Goal: Task Accomplishment & Management: Use online tool/utility

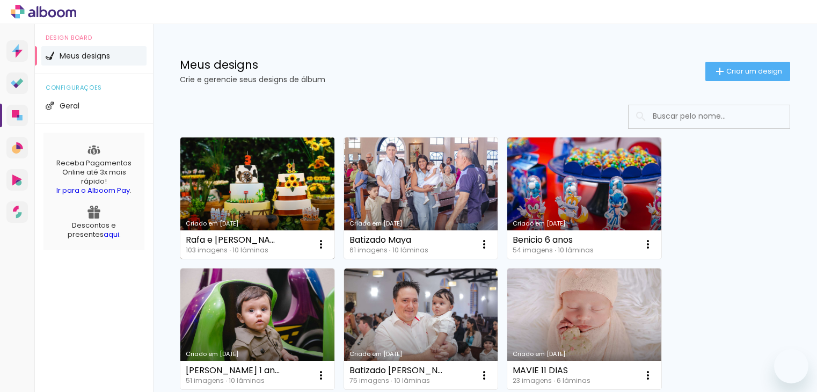
click at [276, 186] on link "Criado em [DATE]" at bounding box center [257, 197] width 154 height 121
